Goal: Transaction & Acquisition: Purchase product/service

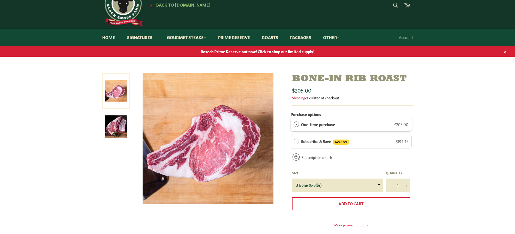
scroll to position [55, 0]
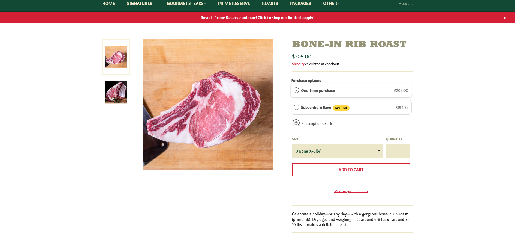
click at [114, 97] on img at bounding box center [116, 92] width 22 height 22
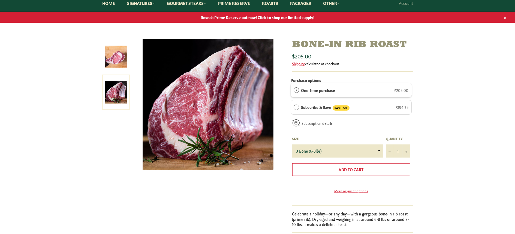
click at [118, 49] on img at bounding box center [116, 57] width 22 height 22
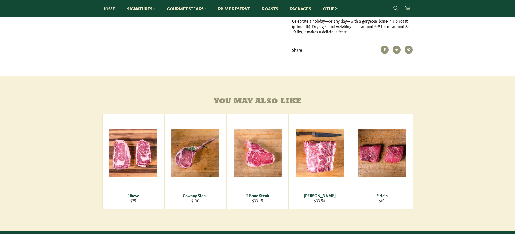
scroll to position [300, 0]
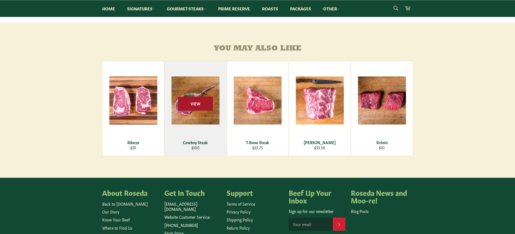
click at [190, 110] on span "View" at bounding box center [195, 104] width 35 height 14
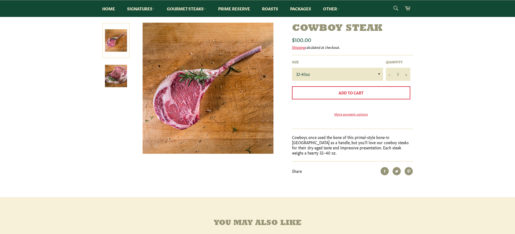
scroll to position [82, 0]
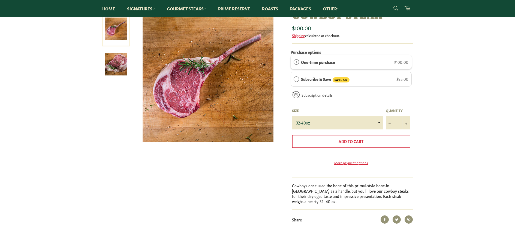
click at [113, 46] on link at bounding box center [116, 28] width 28 height 35
click at [111, 60] on img at bounding box center [116, 64] width 22 height 22
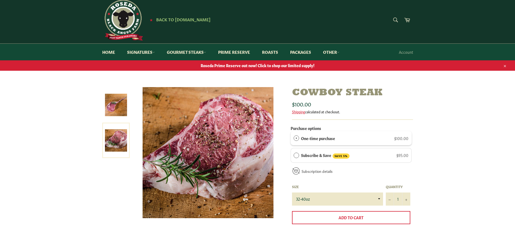
scroll to position [0, 0]
